Goal: Information Seeking & Learning: Check status

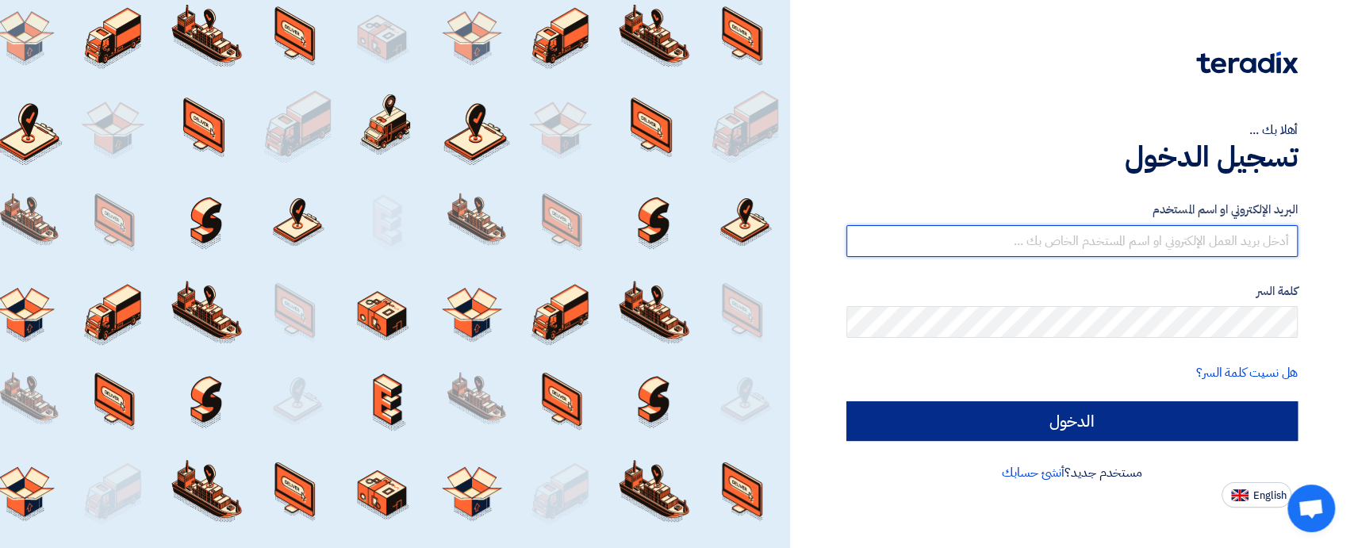
type input "[EMAIL_ADDRESS][DOMAIN_NAME]"
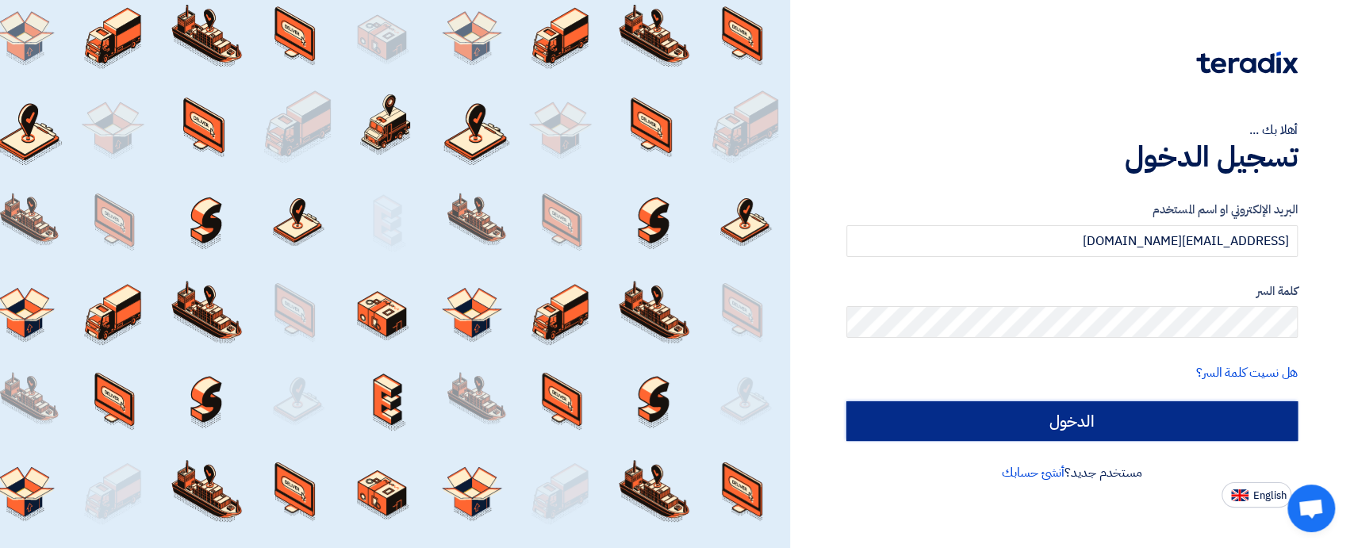
click at [1052, 428] on input "الدخول" at bounding box center [1071, 421] width 451 height 40
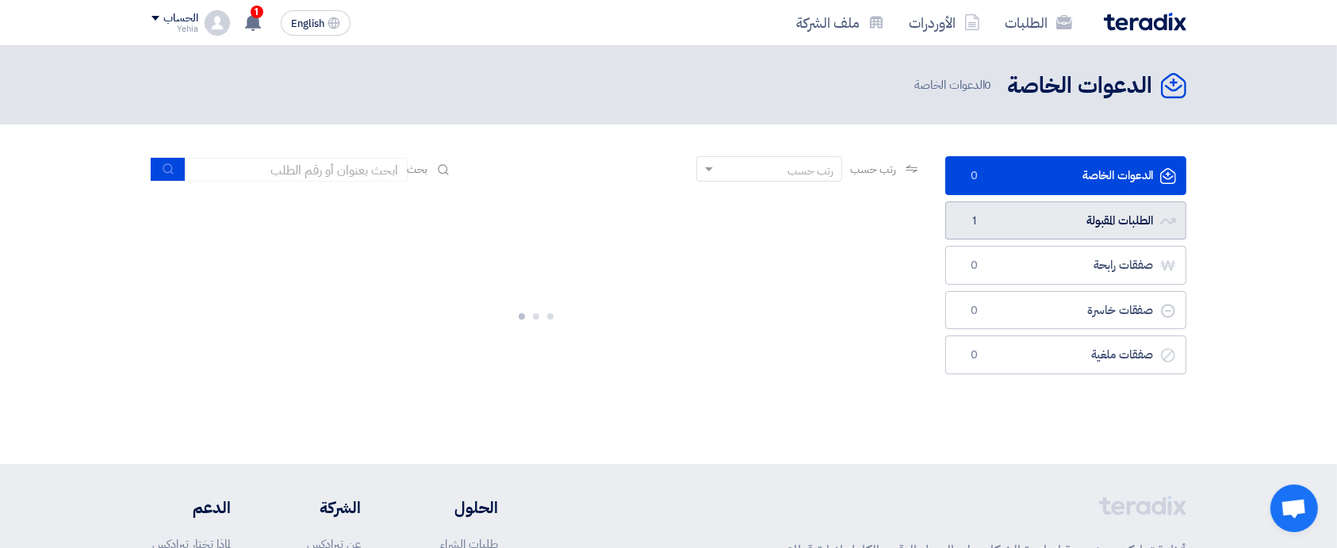
click at [1065, 226] on link "الطلبات المقبولة الطلبات المقبولة 1" at bounding box center [1066, 220] width 241 height 39
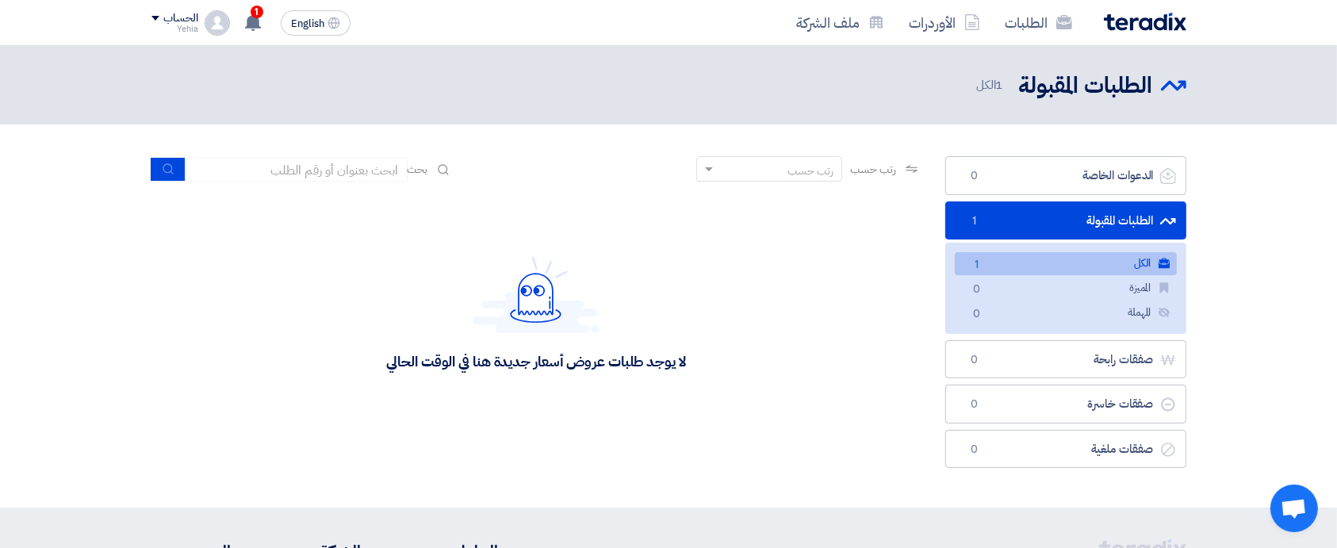
click at [1078, 262] on link "الكل الكل 1" at bounding box center [1066, 263] width 222 height 23
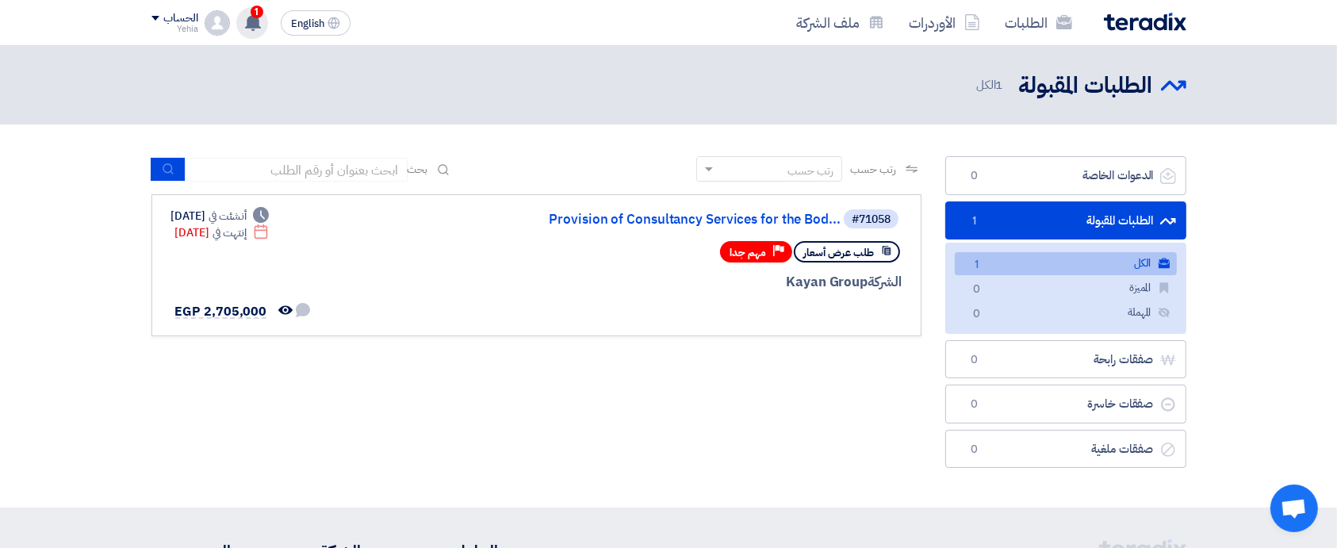
click at [247, 20] on use at bounding box center [253, 21] width 16 height 17
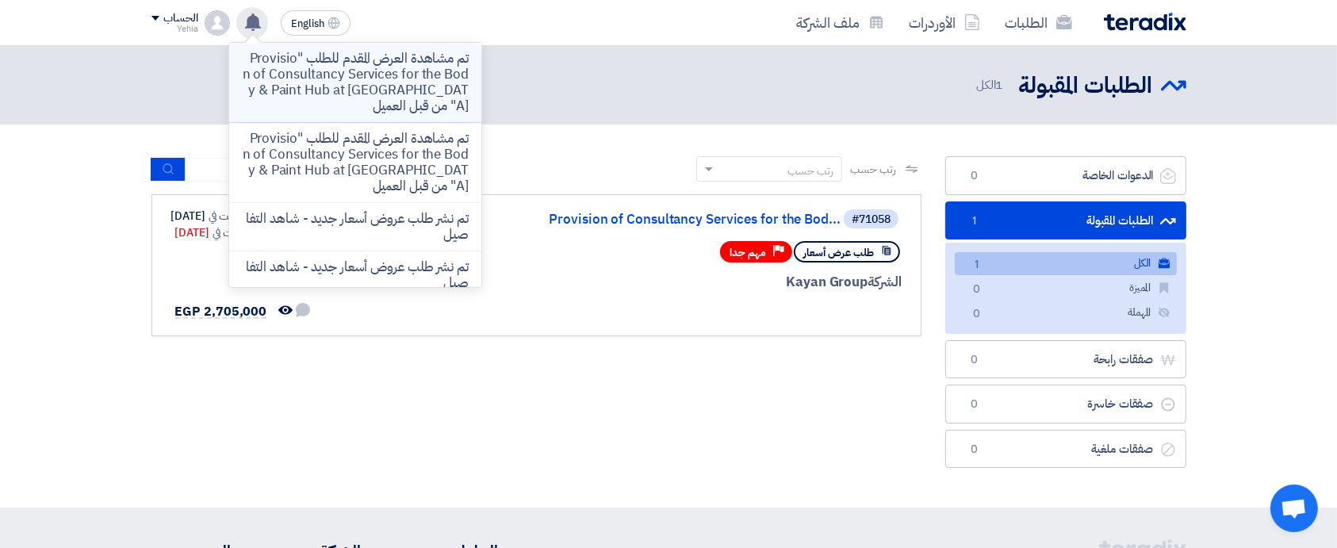
click at [393, 79] on p "تم مشاهدة العرض المقدم للطلب "Provision of Consultancy Services for the Body & …" at bounding box center [355, 82] width 227 height 63
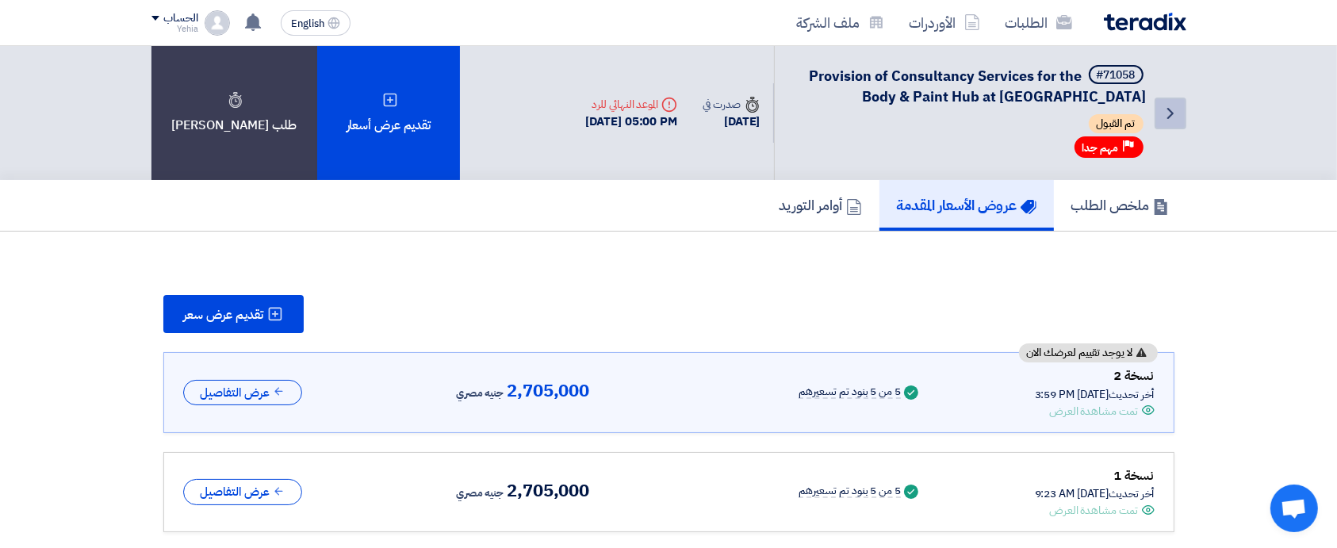
click at [1176, 115] on icon "Back" at bounding box center [1170, 113] width 19 height 19
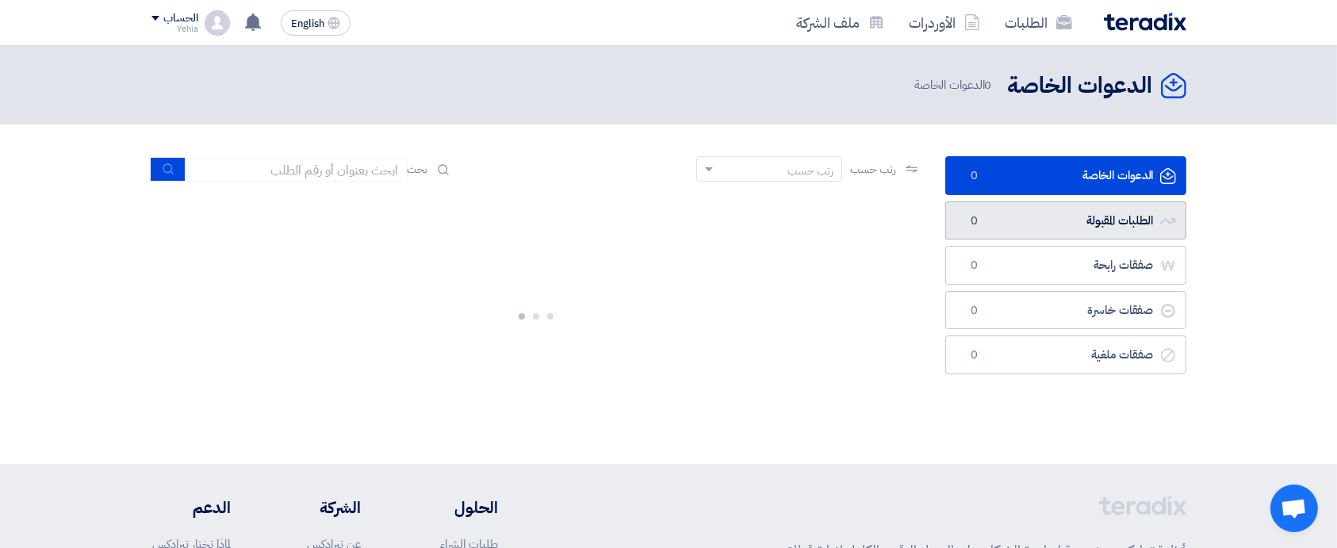
click at [1111, 218] on link "الطلبات المقبولة الطلبات المقبولة 0" at bounding box center [1066, 220] width 241 height 39
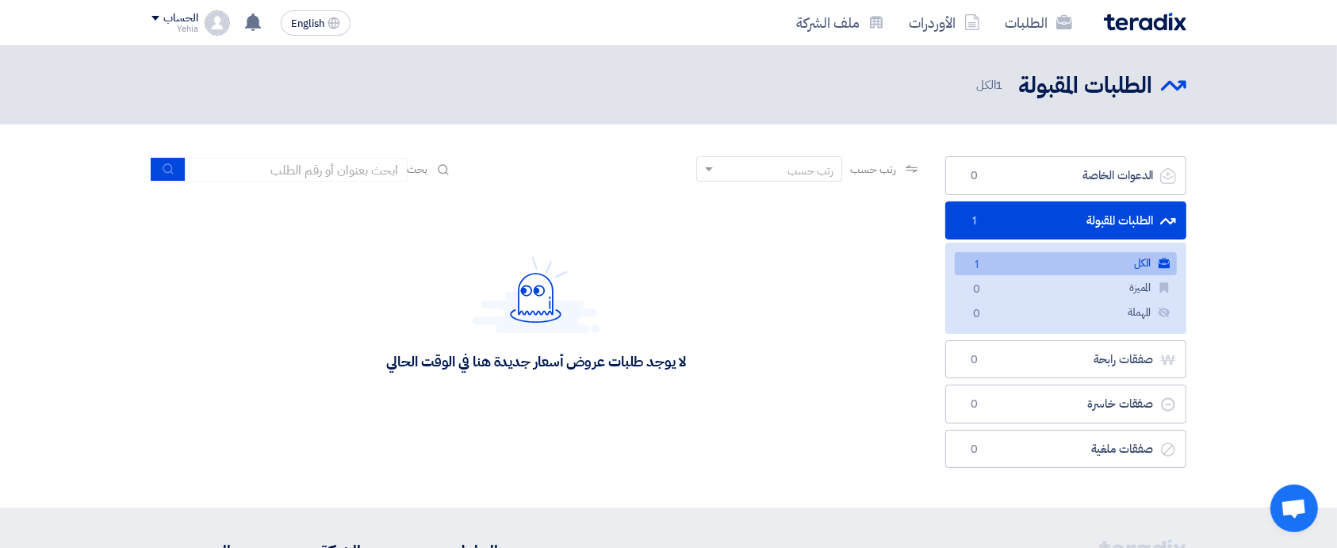
click at [1111, 260] on link "الكل الكل 1" at bounding box center [1066, 263] width 222 height 23
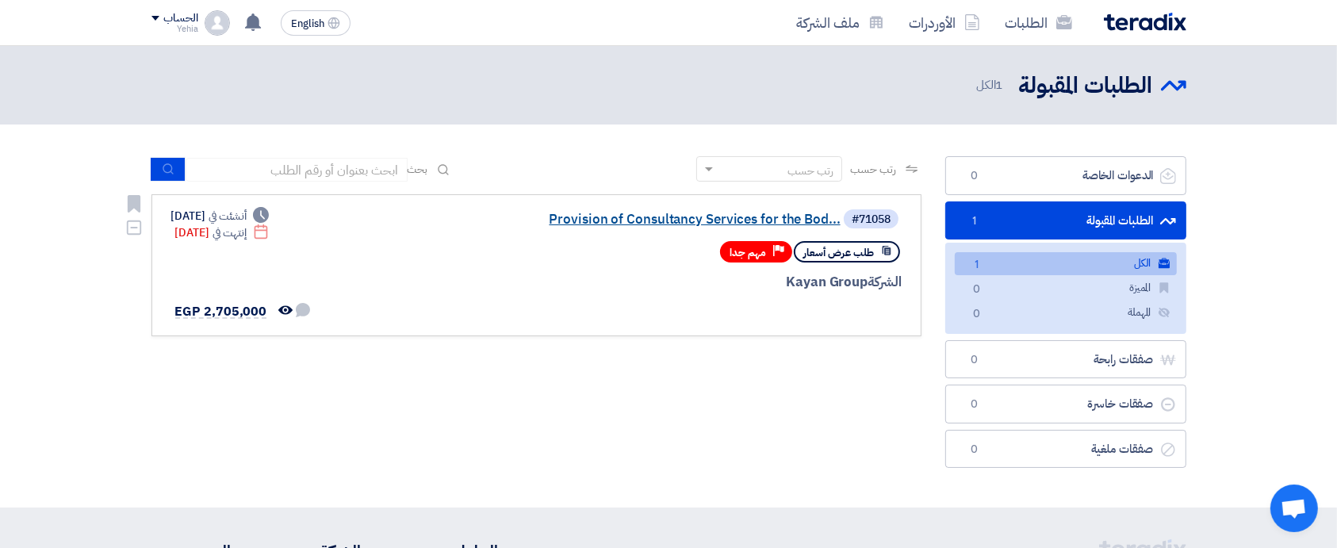
click at [770, 213] on link "Provision of Consultancy Services for the Bod..." at bounding box center [682, 220] width 317 height 14
